Goal: Task Accomplishment & Management: Manage account settings

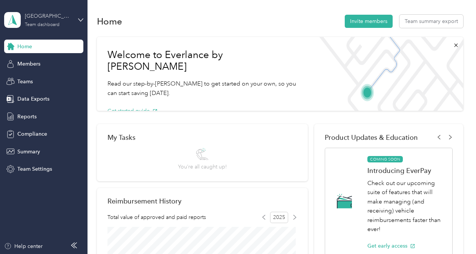
click at [37, 20] on div "[GEOGRAPHIC_DATA]" at bounding box center [48, 16] width 47 height 8
click at [38, 74] on div "Personal dashboard" at bounding box center [83, 77] width 148 height 13
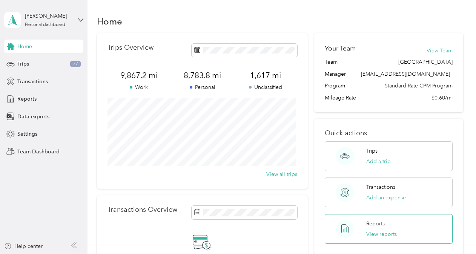
click at [372, 228] on div "Reports View reports" at bounding box center [382, 229] width 31 height 18
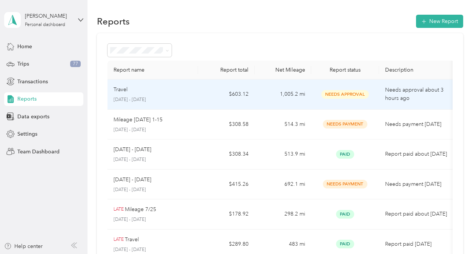
click at [225, 91] on td "$603.12" at bounding box center [226, 95] width 57 height 30
